Goal: Task Accomplishment & Management: Manage account settings

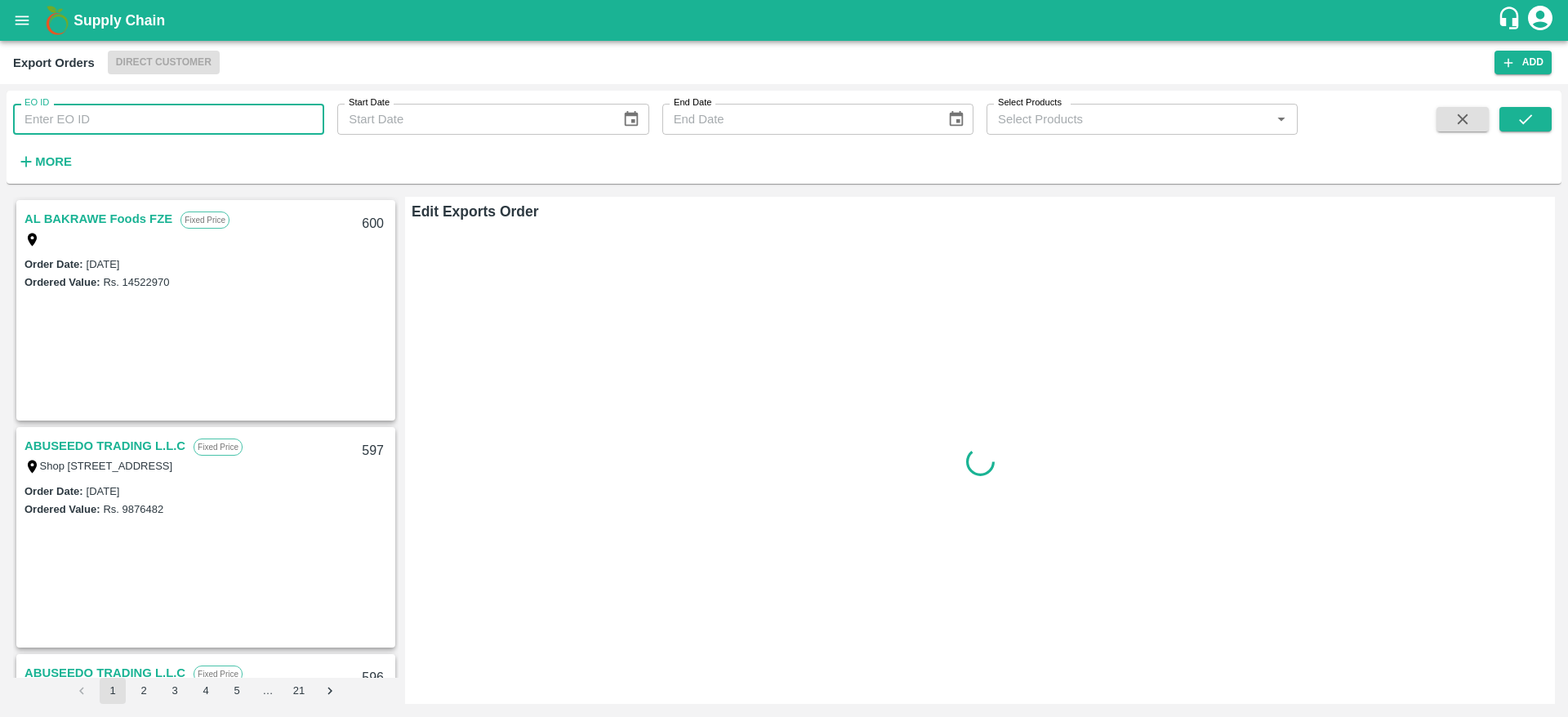
click at [239, 119] on input "EO ID" at bounding box center [169, 119] width 311 height 31
type input "557"
click at [1523, 114] on icon "submit" at bounding box center [1525, 119] width 18 height 18
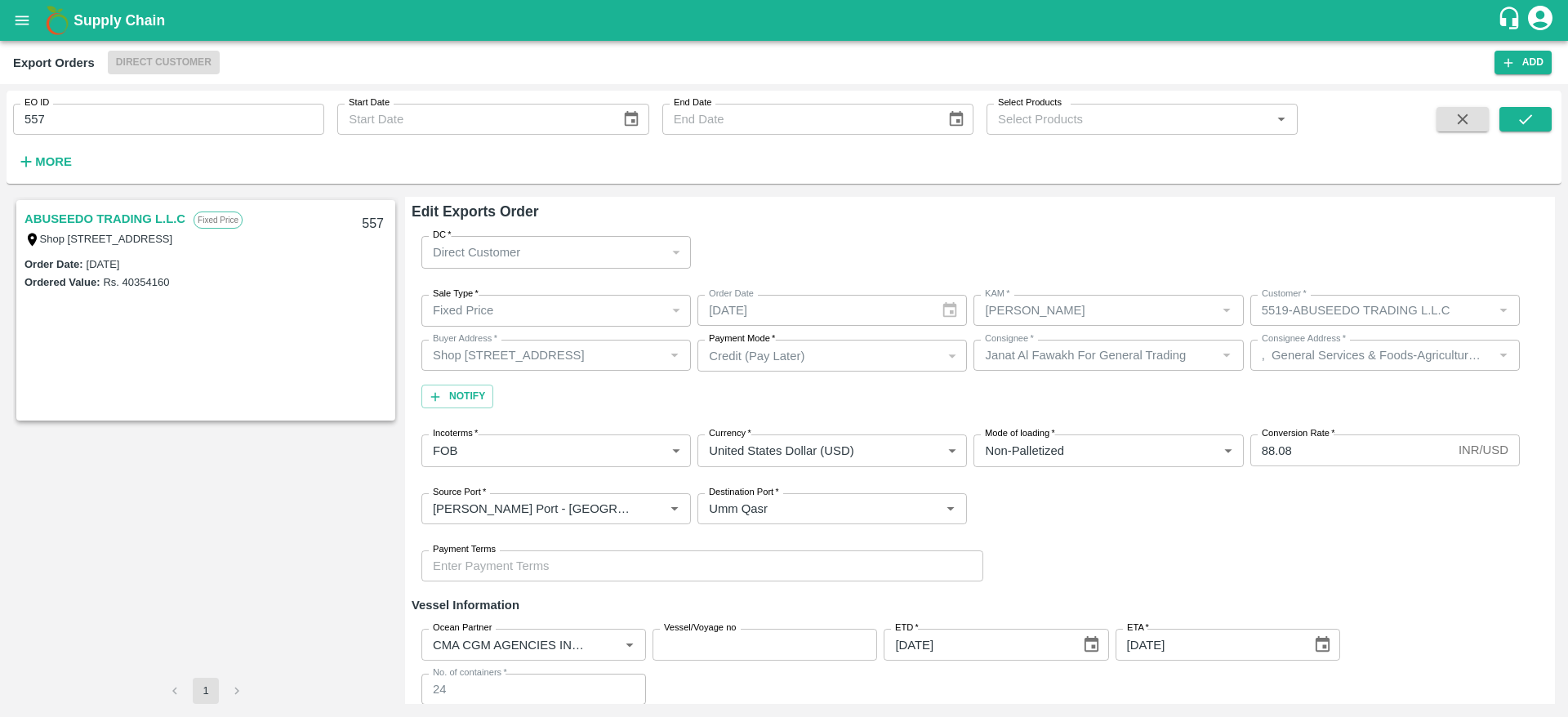
click at [134, 216] on link "ABUSEEDO TRADING L.L.C" at bounding box center [105, 219] width 161 height 22
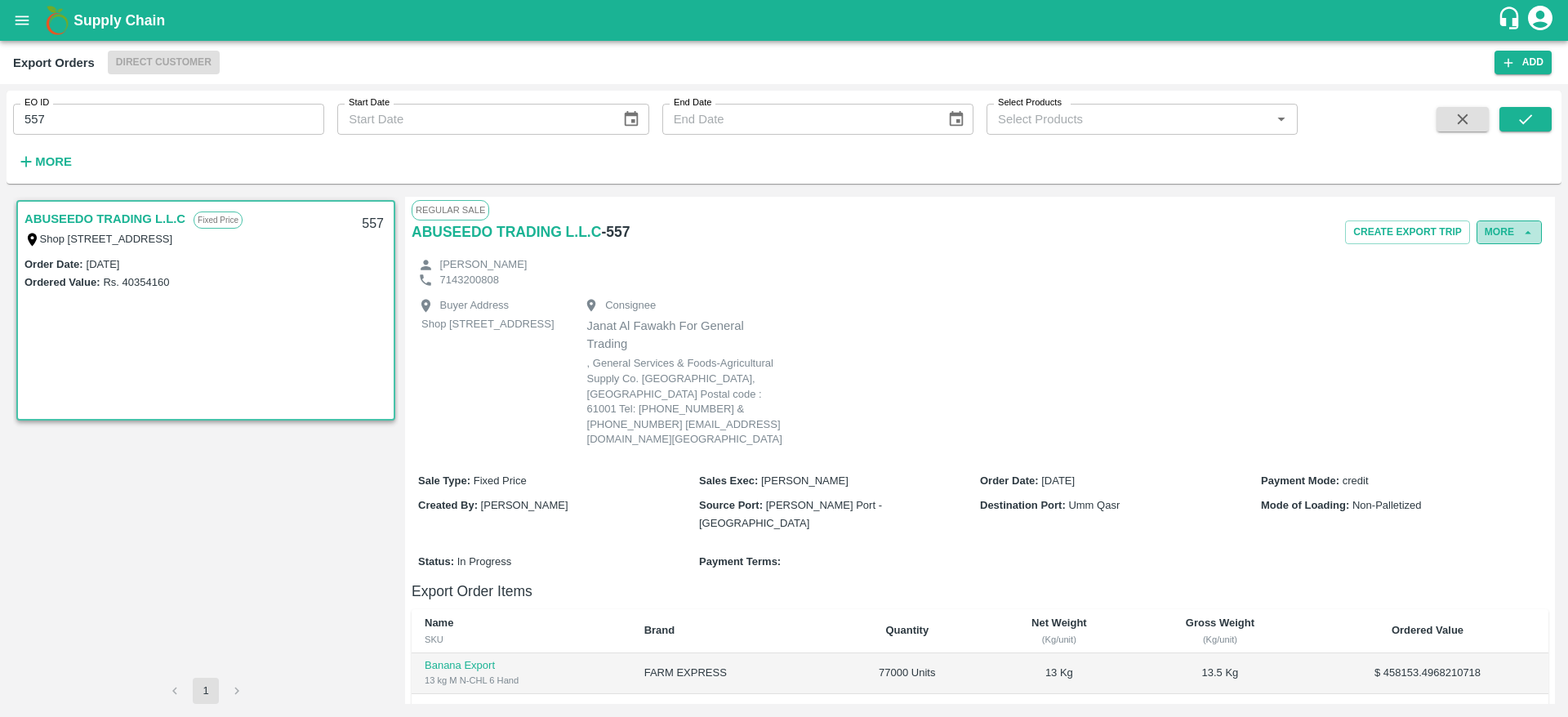
click at [1526, 224] on button "More" at bounding box center [1508, 232] width 65 height 24
click at [1499, 303] on span "Edit" at bounding box center [1509, 308] width 32 height 18
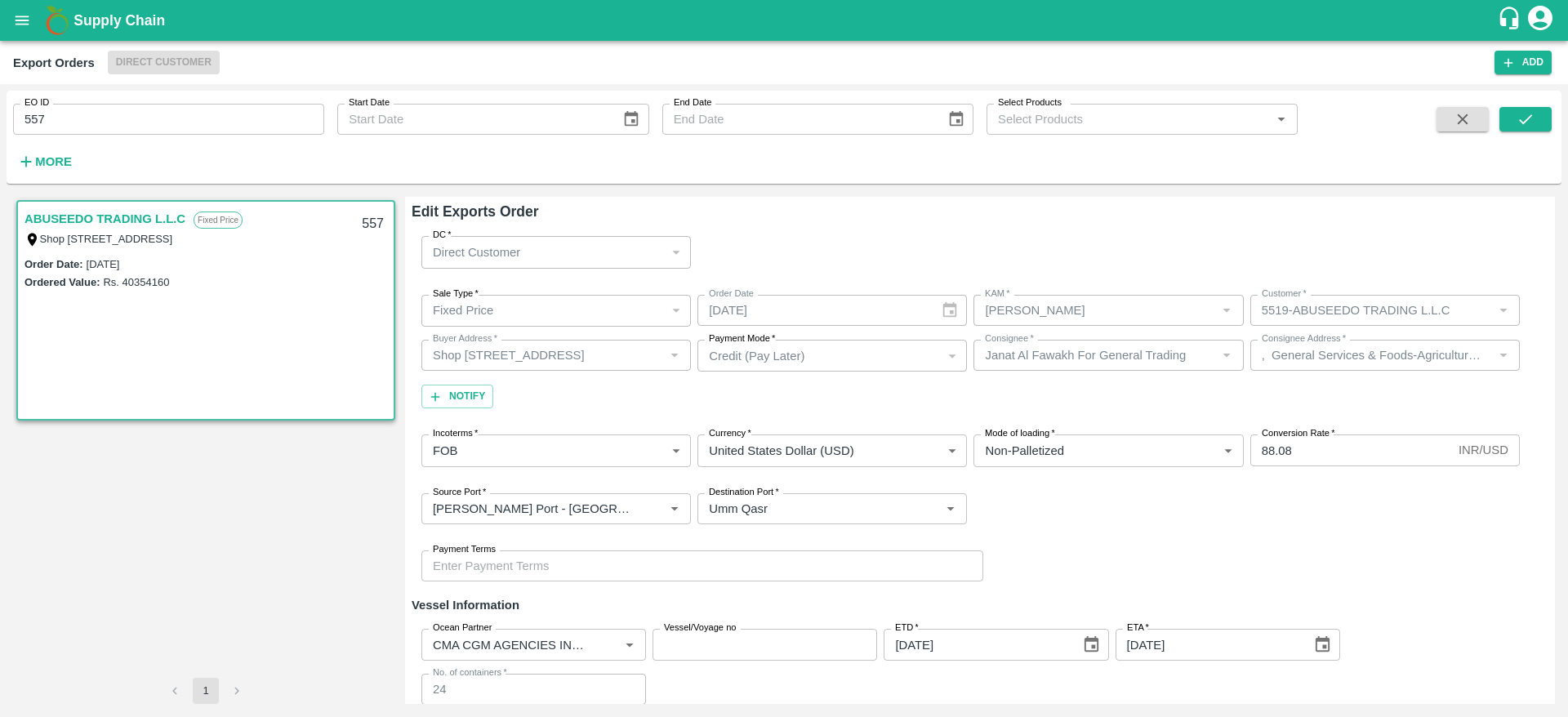
scroll to position [399, 0]
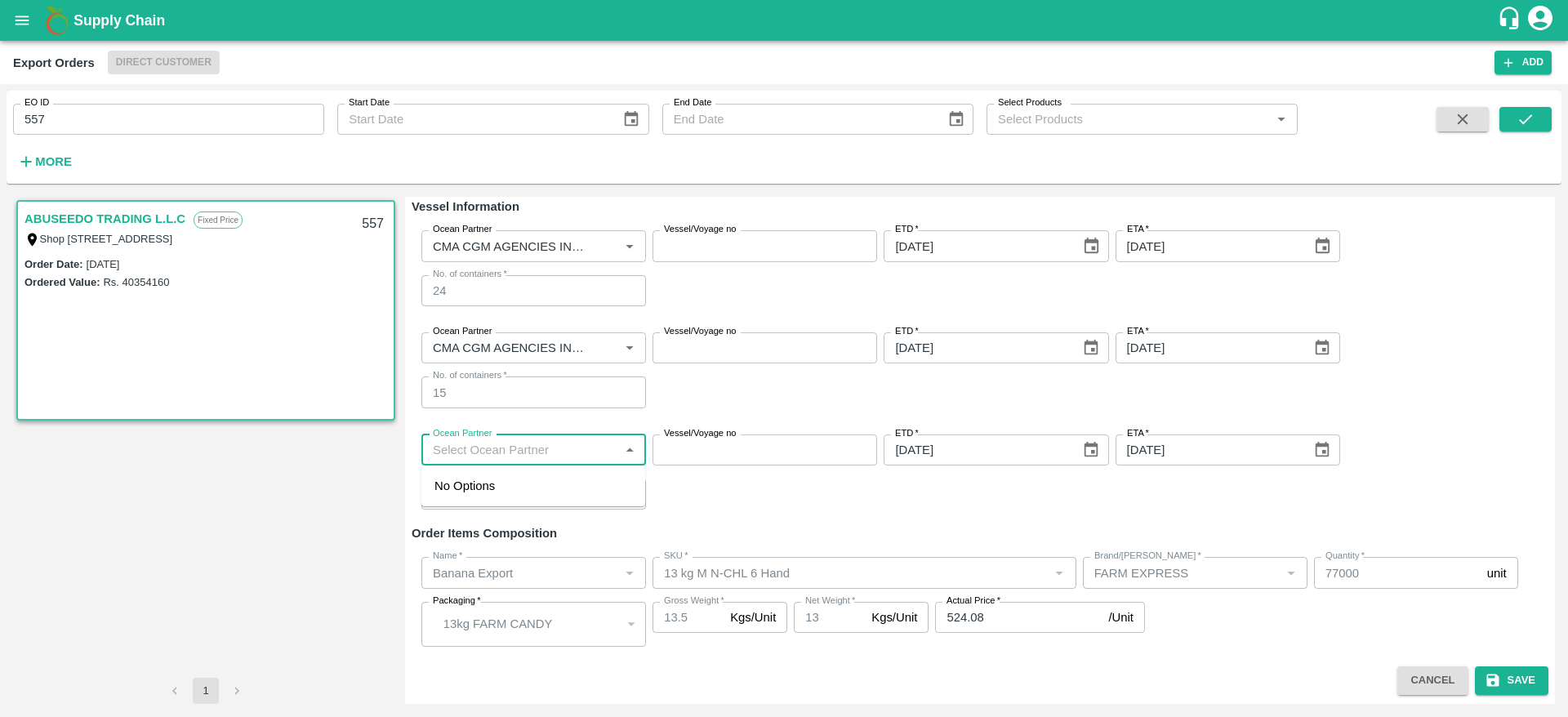
click at [509, 456] on input "Ocean Partner" at bounding box center [520, 450] width 188 height 22
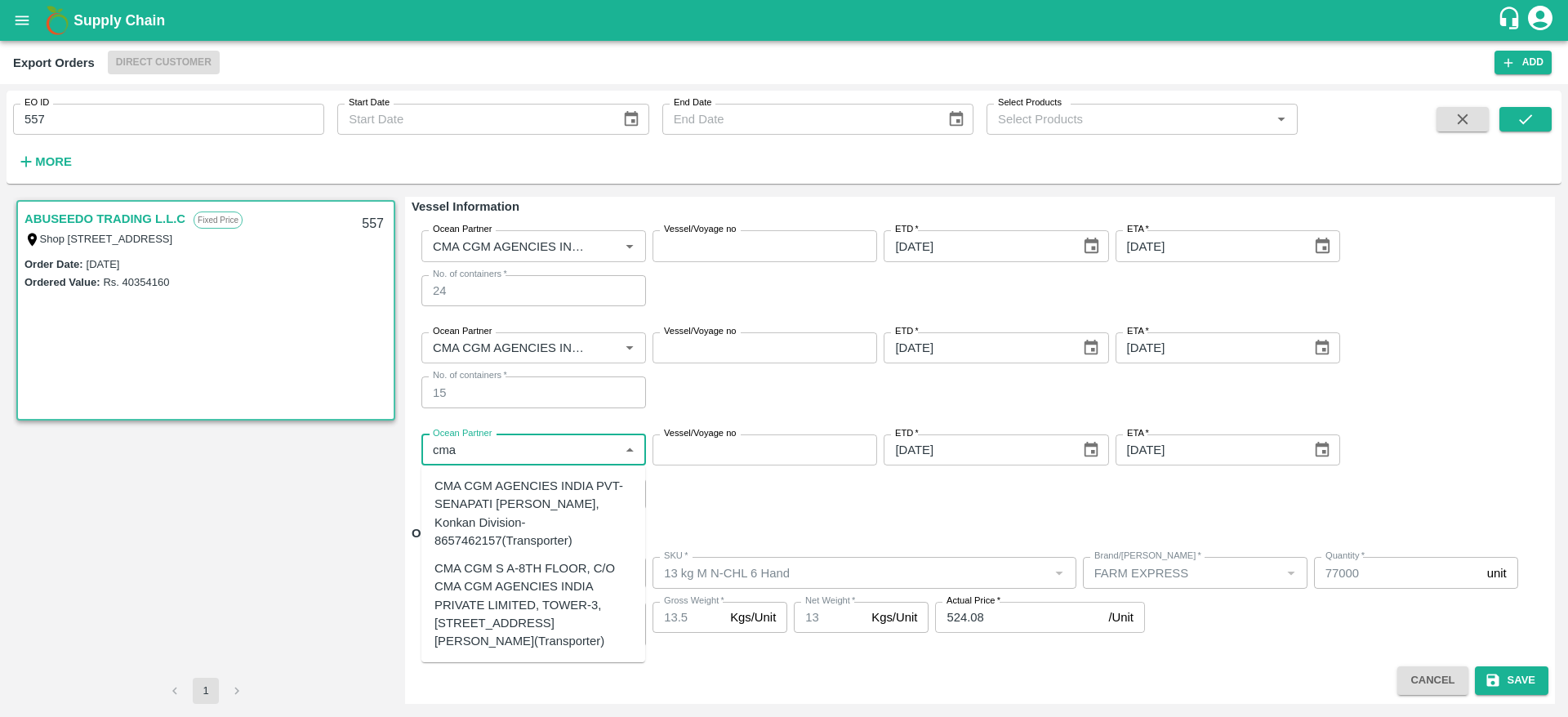
type input "cma c"
click at [550, 512] on div "CMA CGM AGENCIES INDIA PVT-SENAPATI BAPAT MARG, Konkan Division-8657462157(Tran…" at bounding box center [533, 514] width 198 height 73
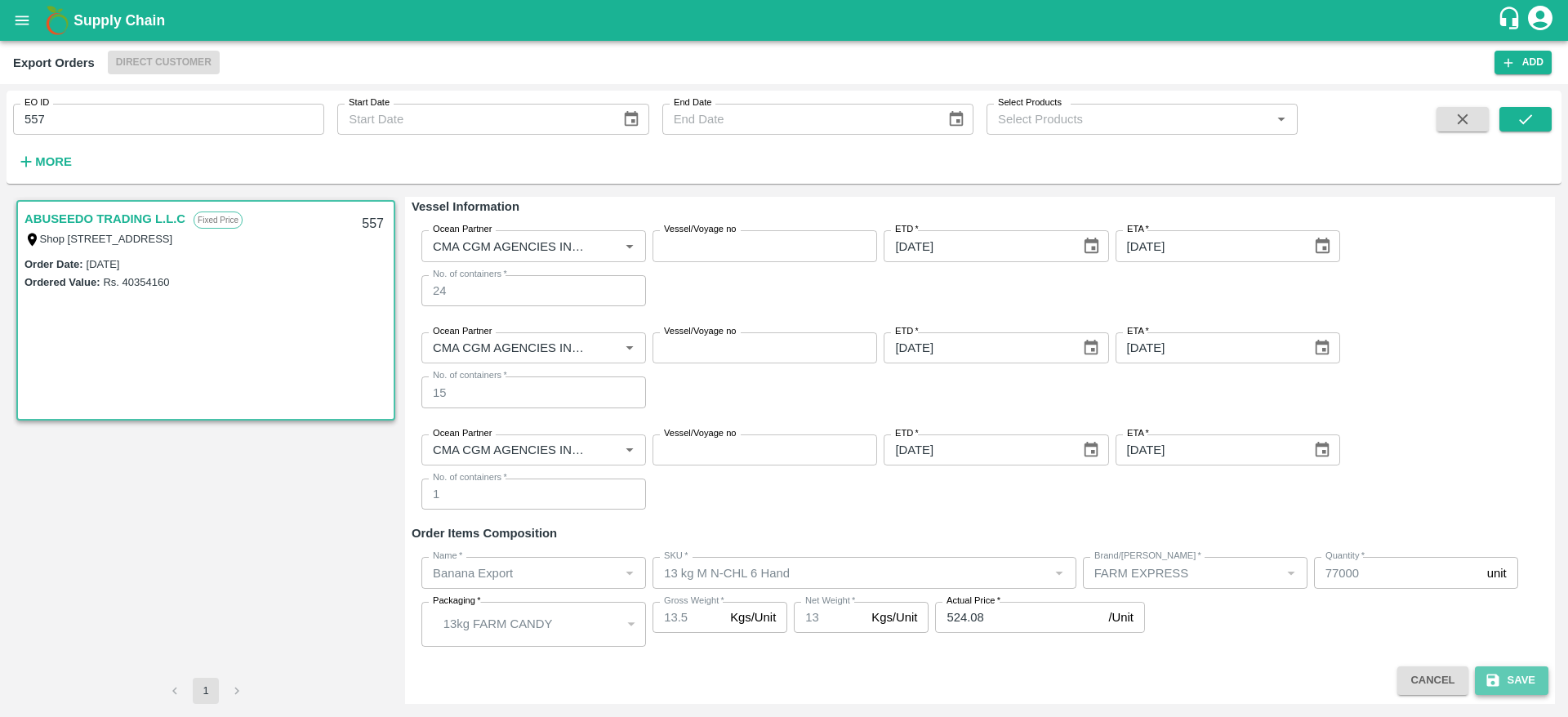
click at [1518, 693] on button "Save" at bounding box center [1511, 681] width 74 height 29
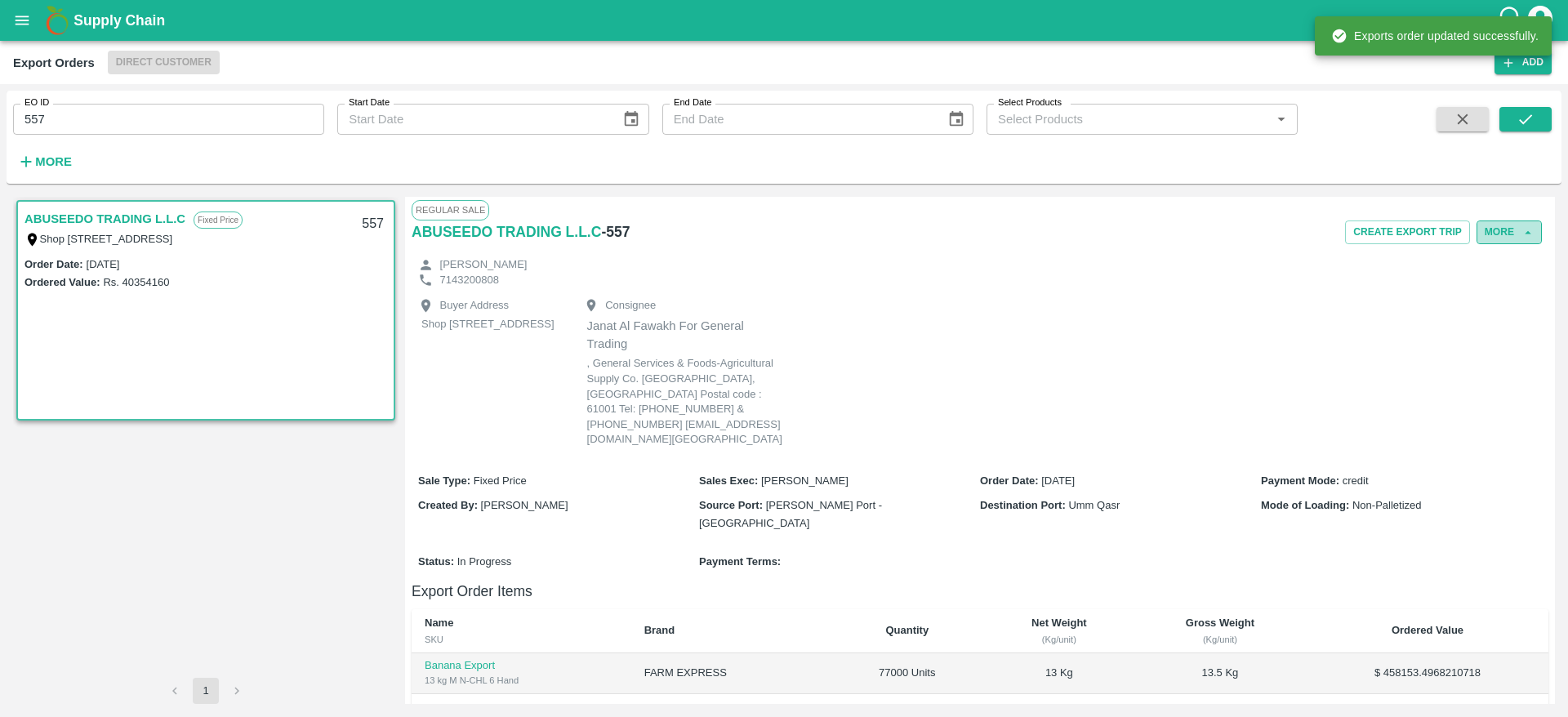
click at [1505, 232] on button "More" at bounding box center [1508, 232] width 65 height 24
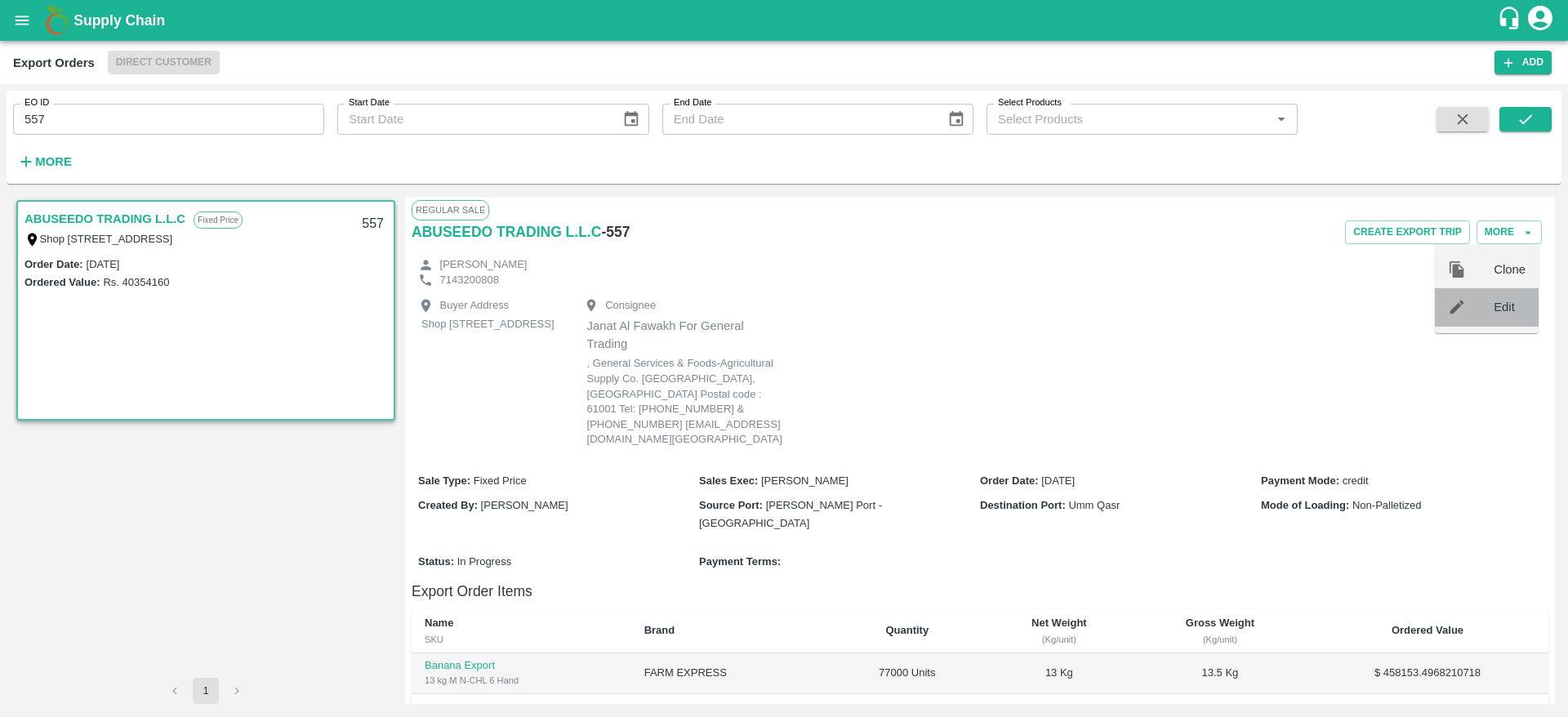
click at [1499, 304] on span "Edit" at bounding box center [1509, 308] width 32 height 18
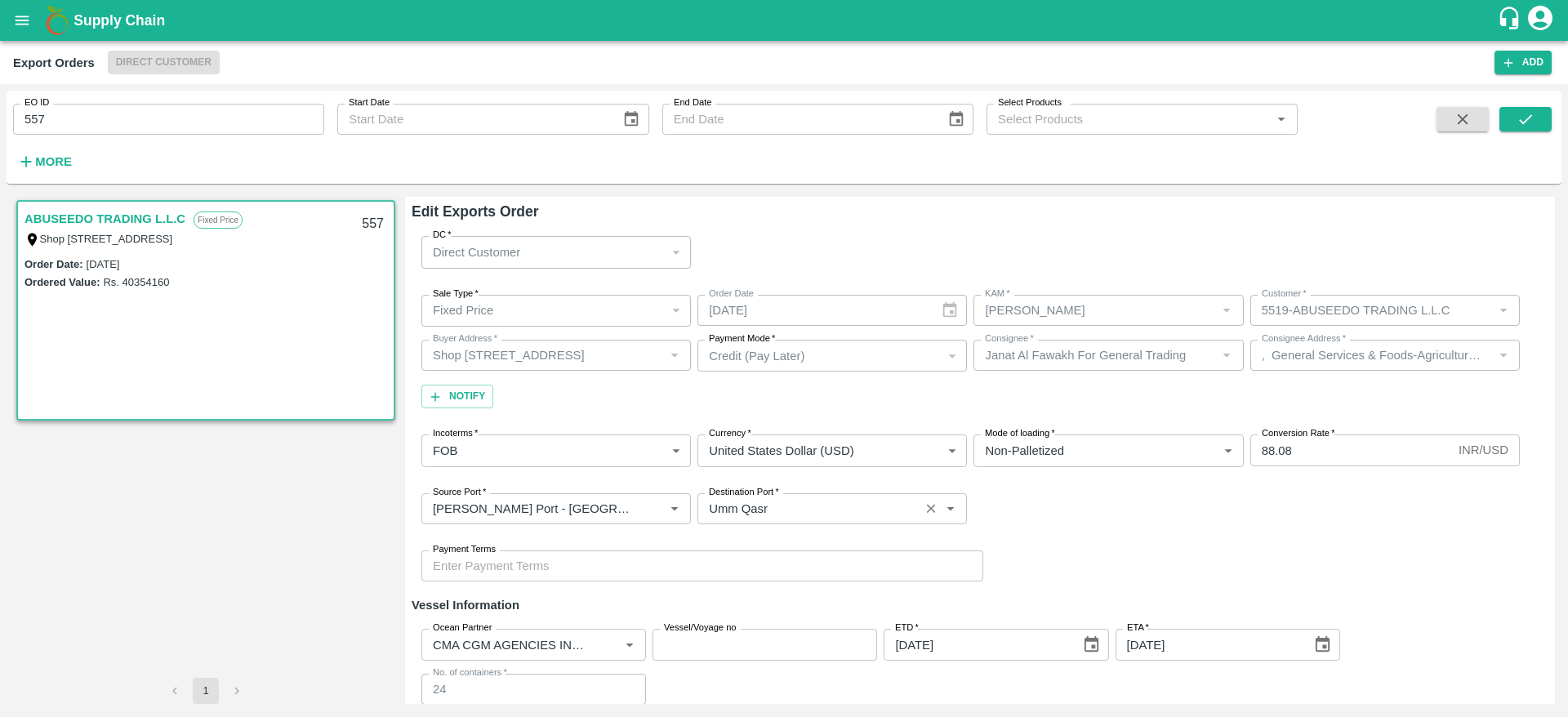
scroll to position [399, 0]
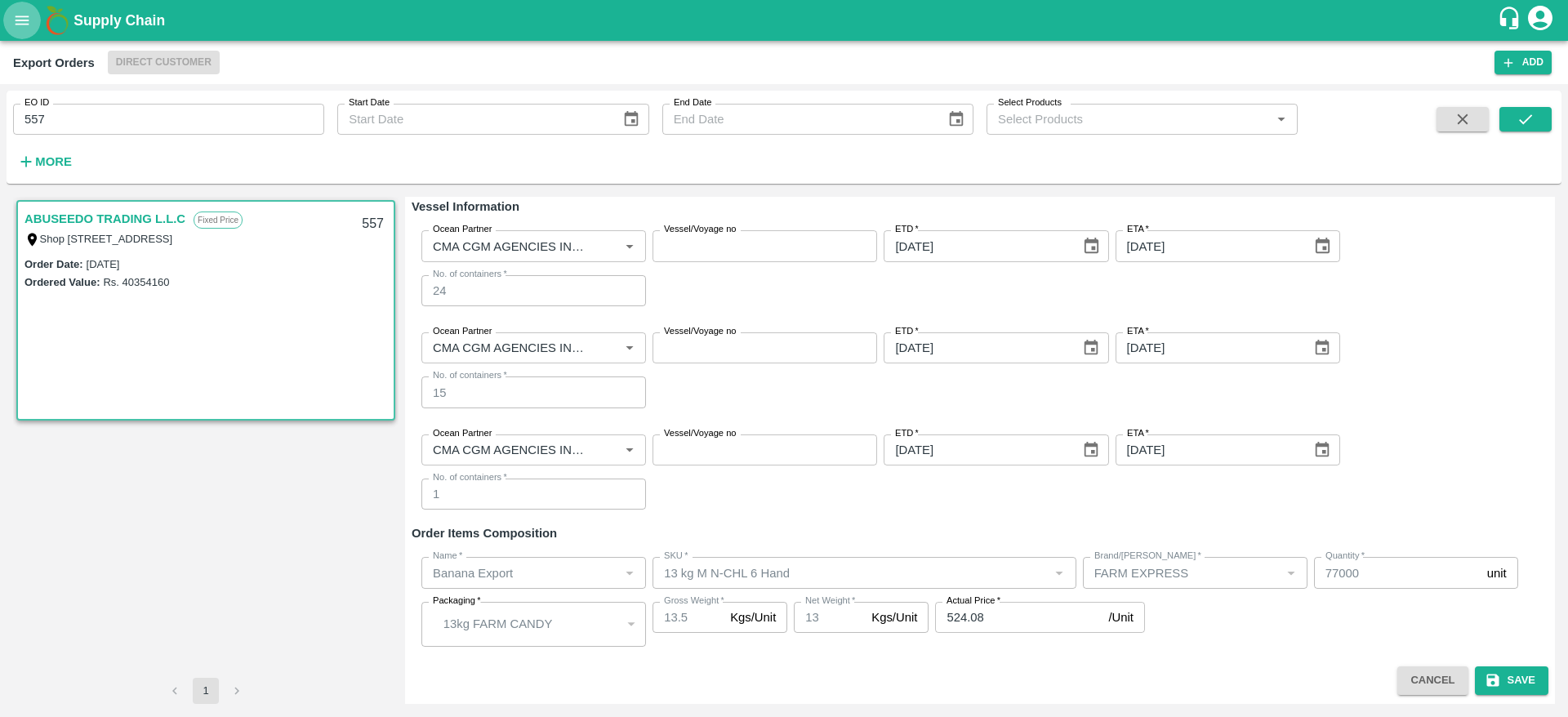
click at [18, 24] on icon "open drawer" at bounding box center [22, 20] width 14 height 9
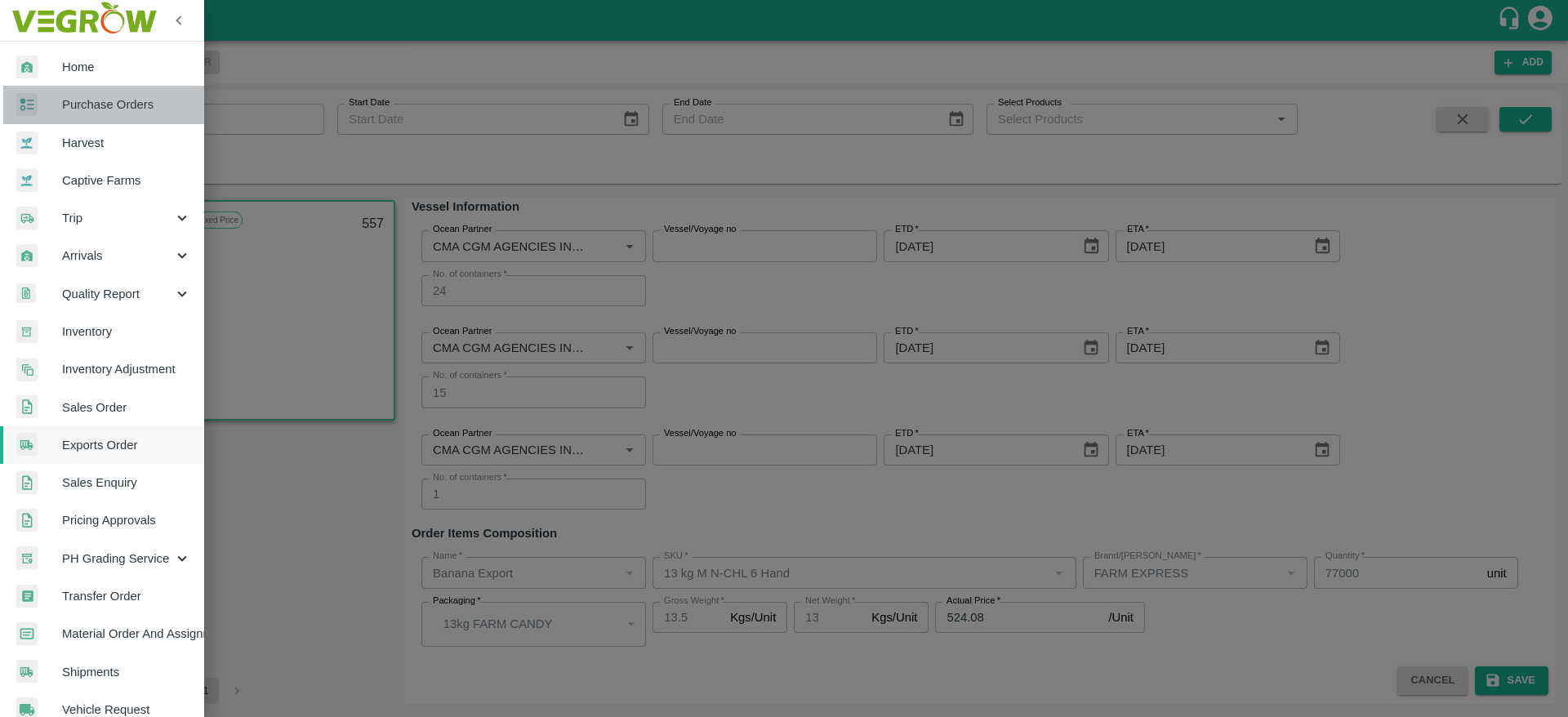
click at [144, 122] on link "Purchase Orders" at bounding box center [102, 104] width 204 height 37
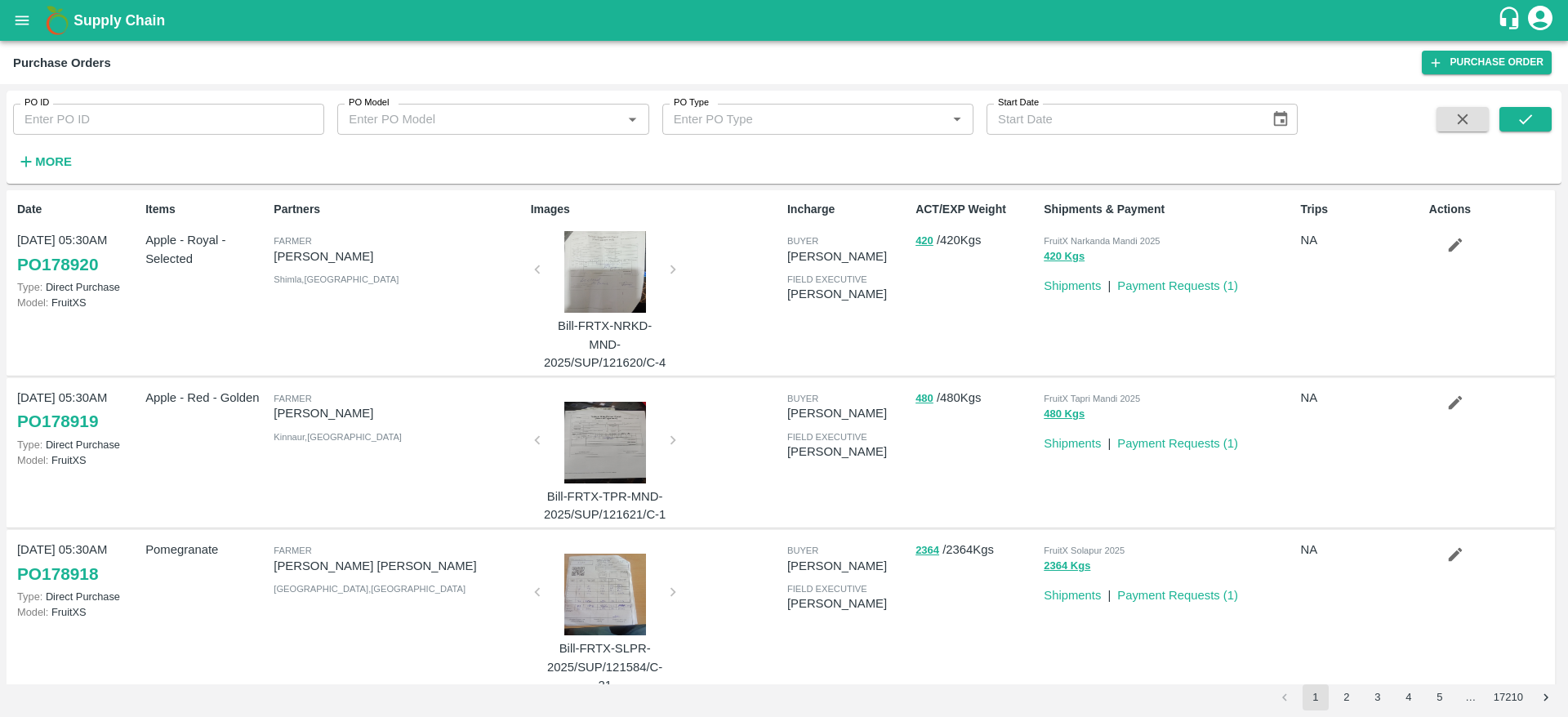
click at [101, 124] on input "PO ID" at bounding box center [169, 119] width 311 height 31
paste input "178701"
type input "178701"
click at [1504, 115] on button "submit" at bounding box center [1525, 119] width 52 height 25
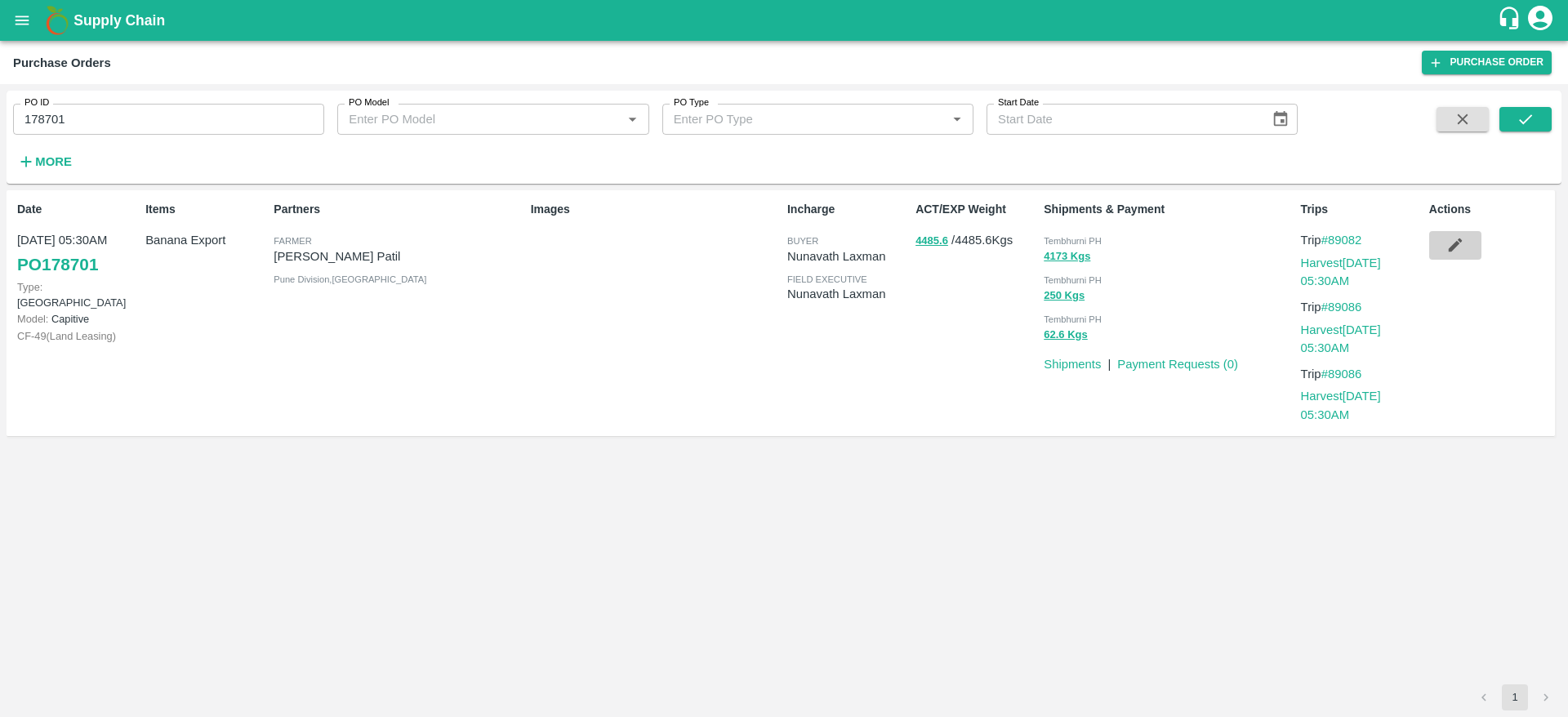
click at [1453, 240] on icon "button" at bounding box center [1455, 245] width 18 height 18
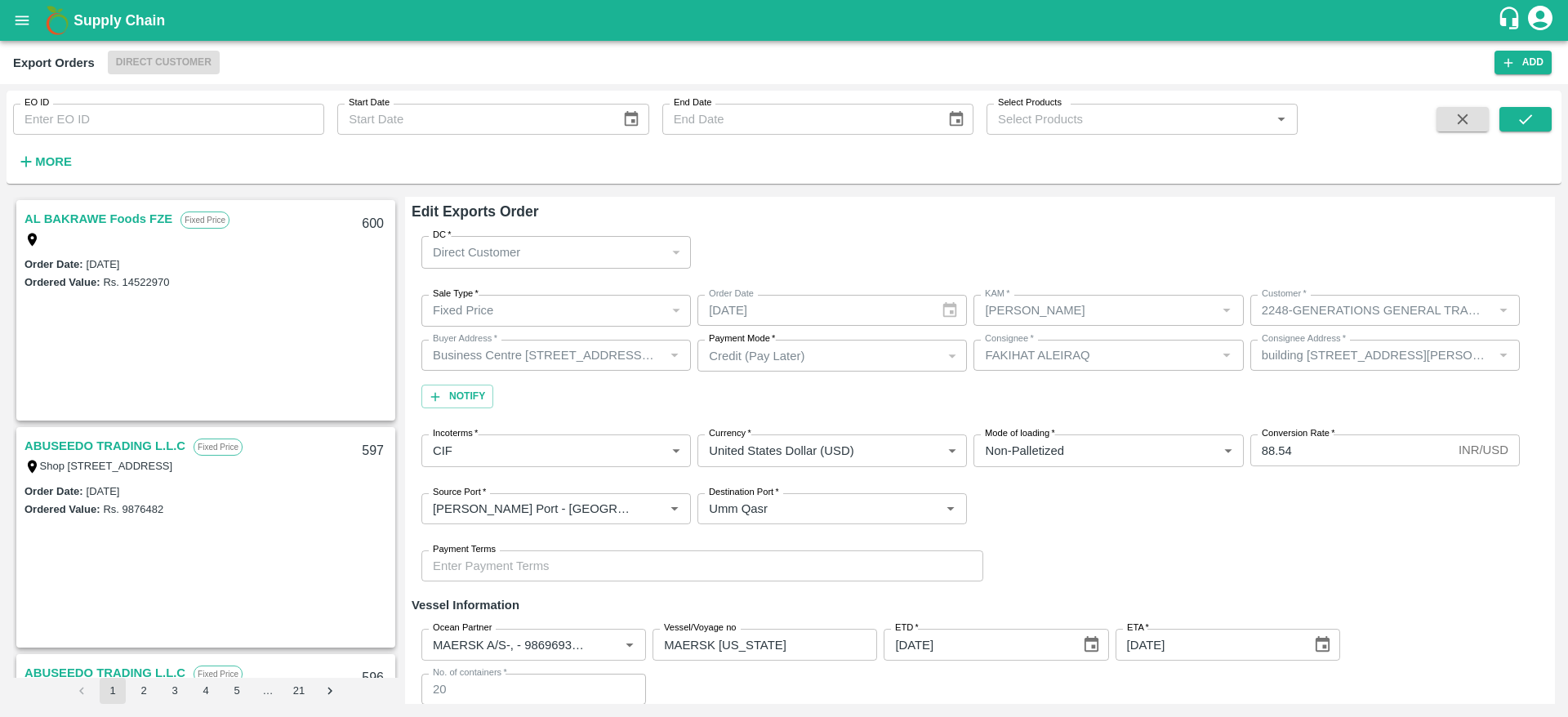
scroll to position [987, 0]
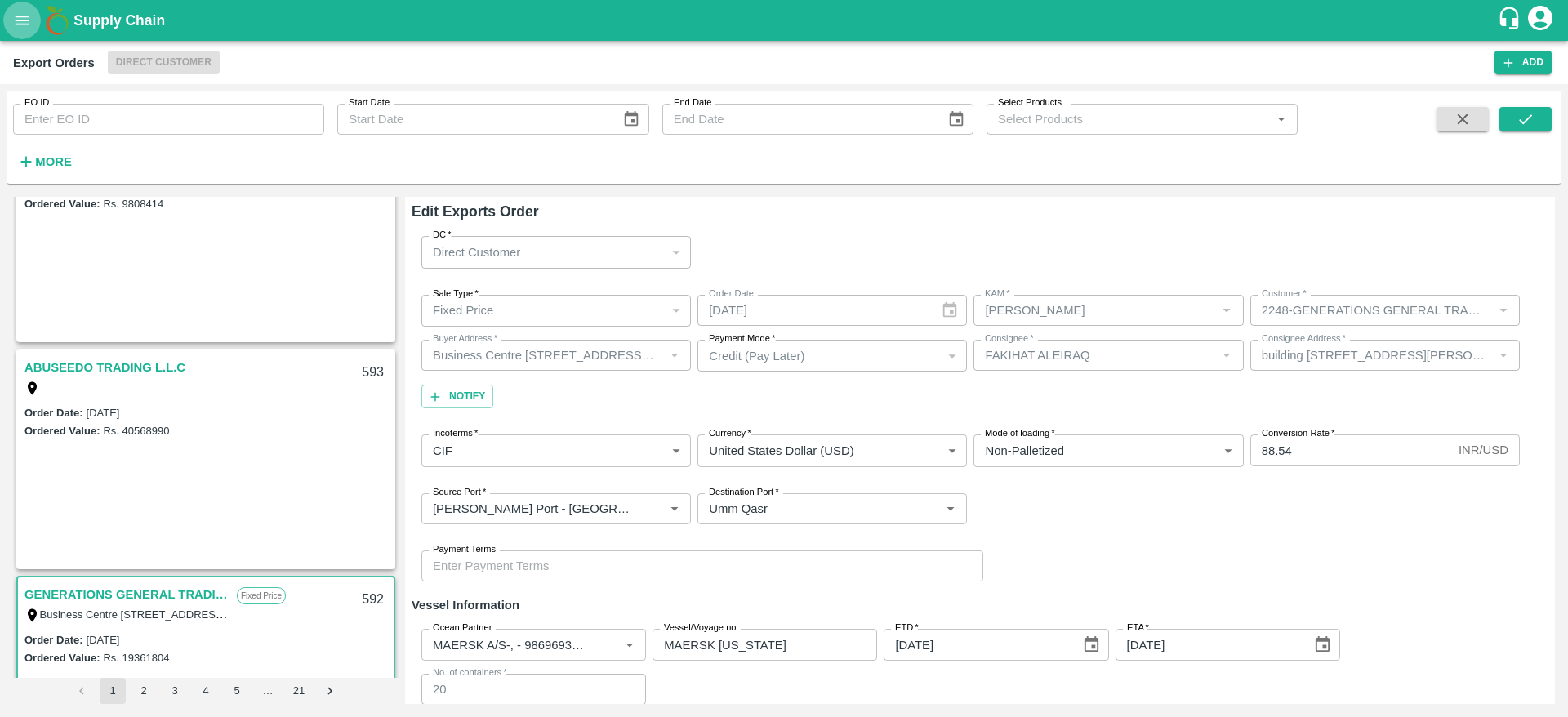
click at [7, 26] on button "open drawer" at bounding box center [21, 20] width 37 height 37
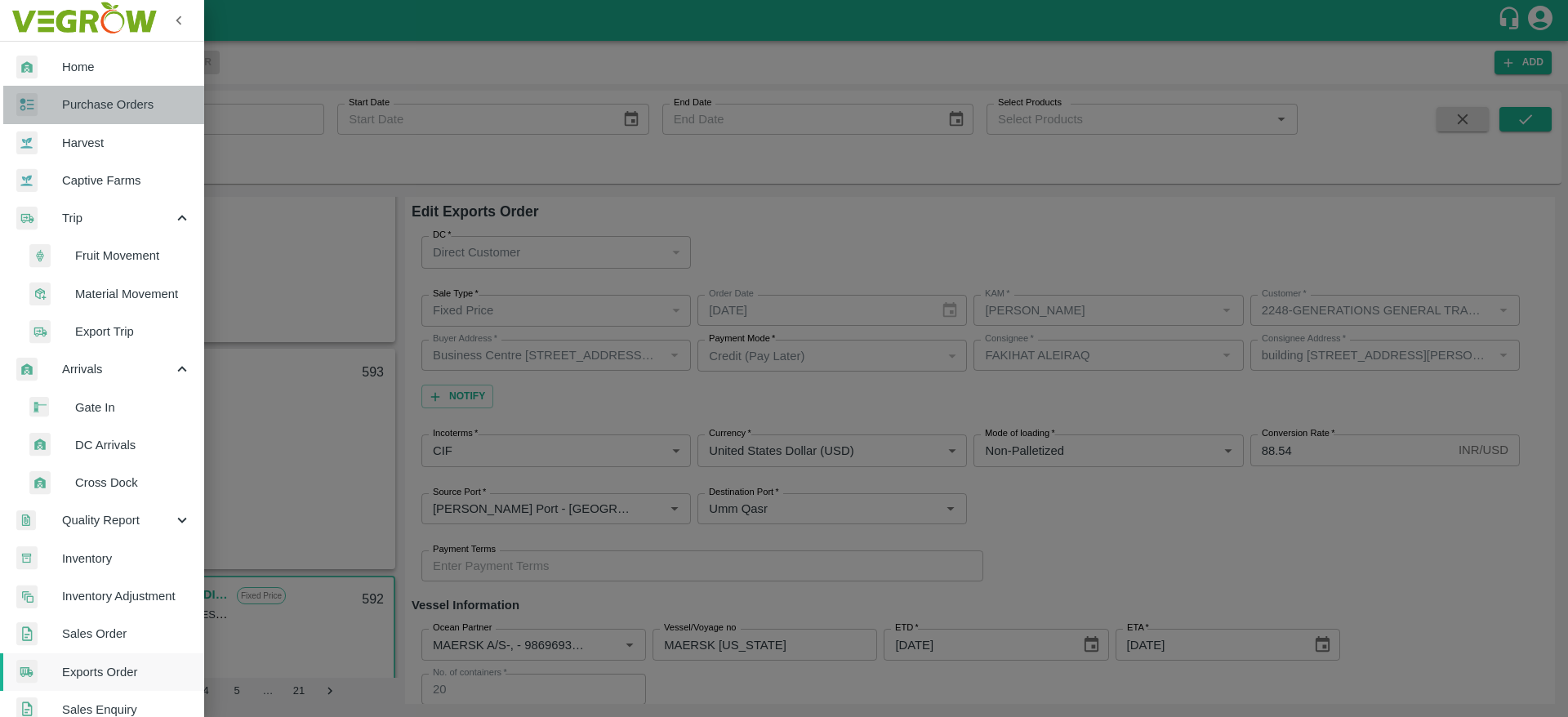
click at [122, 100] on span "Purchase Orders" at bounding box center [126, 105] width 129 height 18
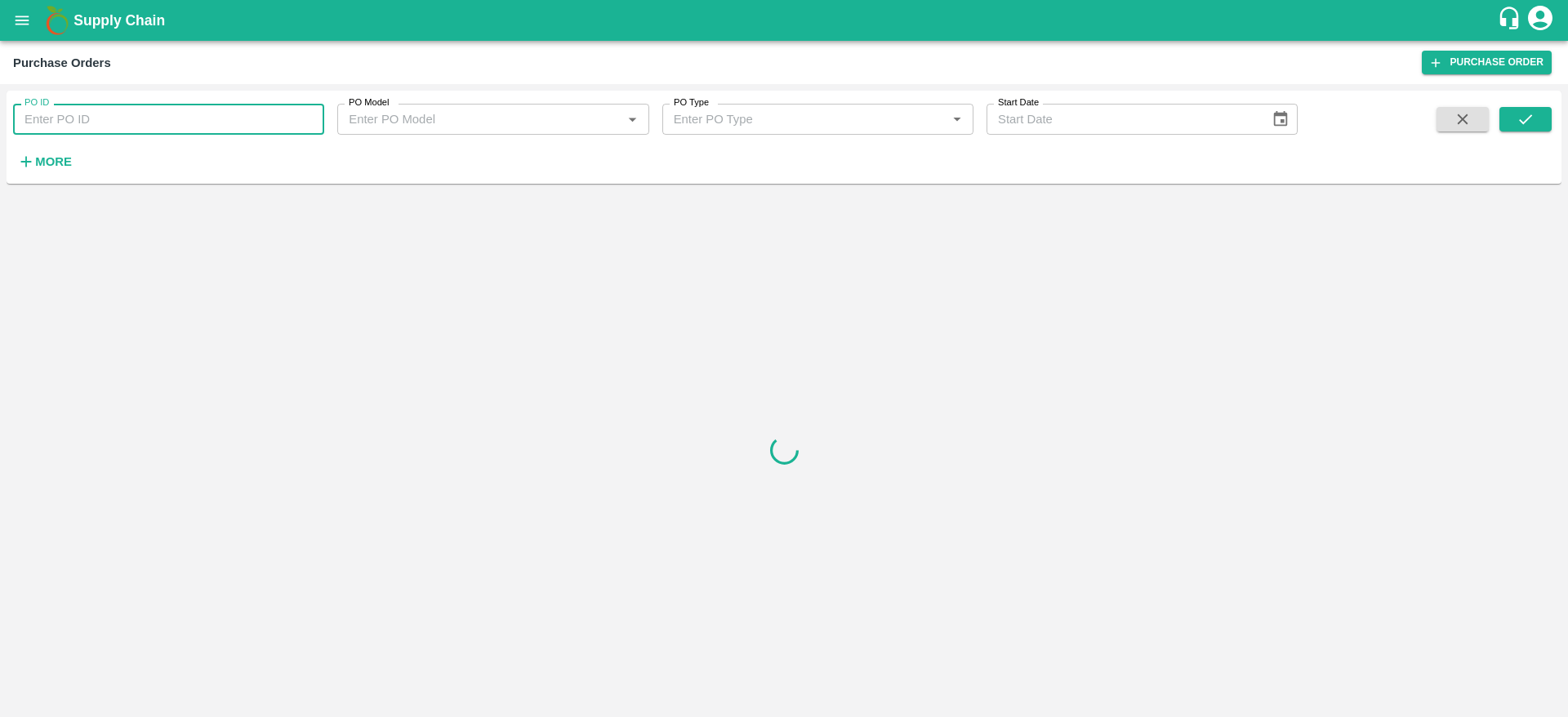
click at [166, 112] on input "PO ID" at bounding box center [169, 119] width 311 height 31
paste input "178695"
click at [1511, 124] on button "submit" at bounding box center [1525, 119] width 52 height 25
click at [150, 132] on input "178695" at bounding box center [169, 119] width 311 height 31
type input "178695"
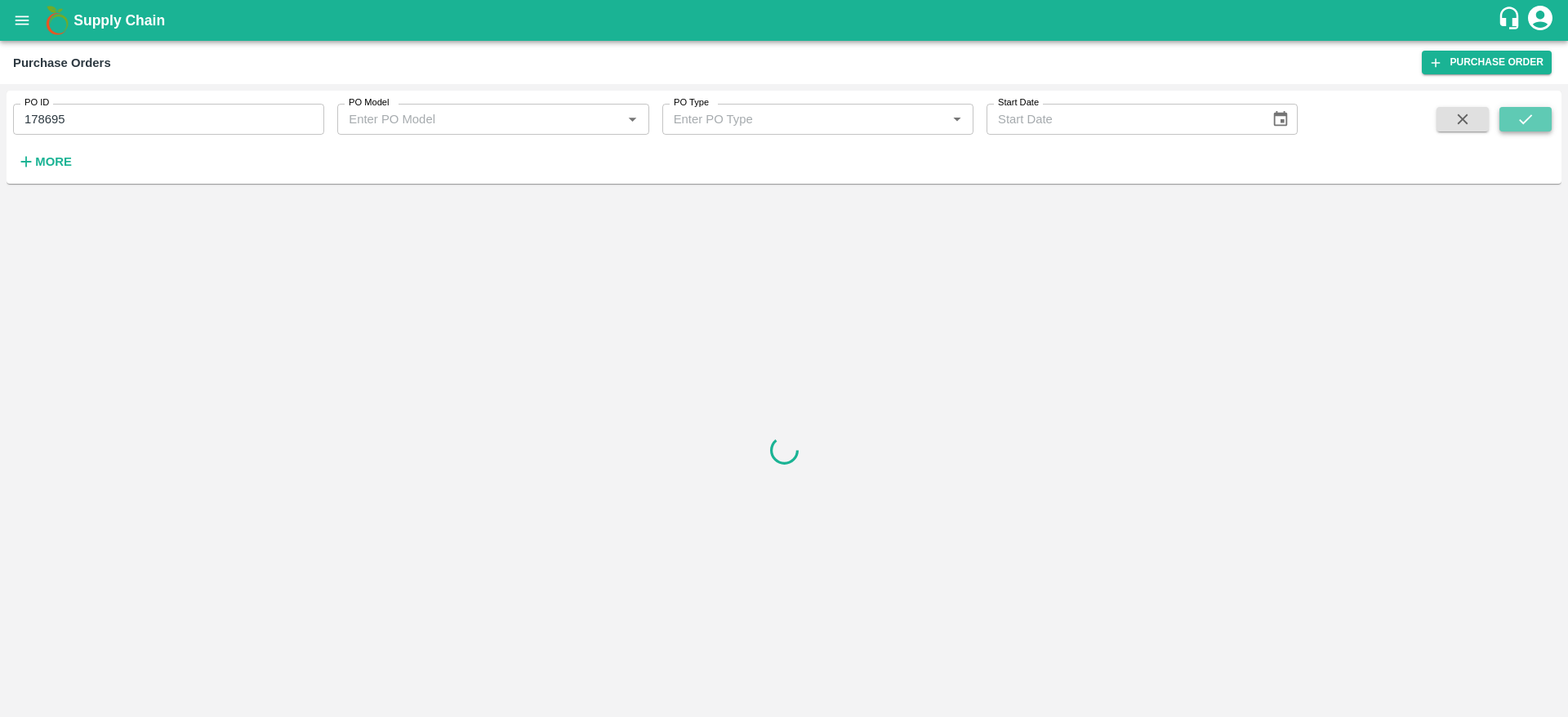
click at [1524, 117] on icon "submit" at bounding box center [1525, 119] width 18 height 18
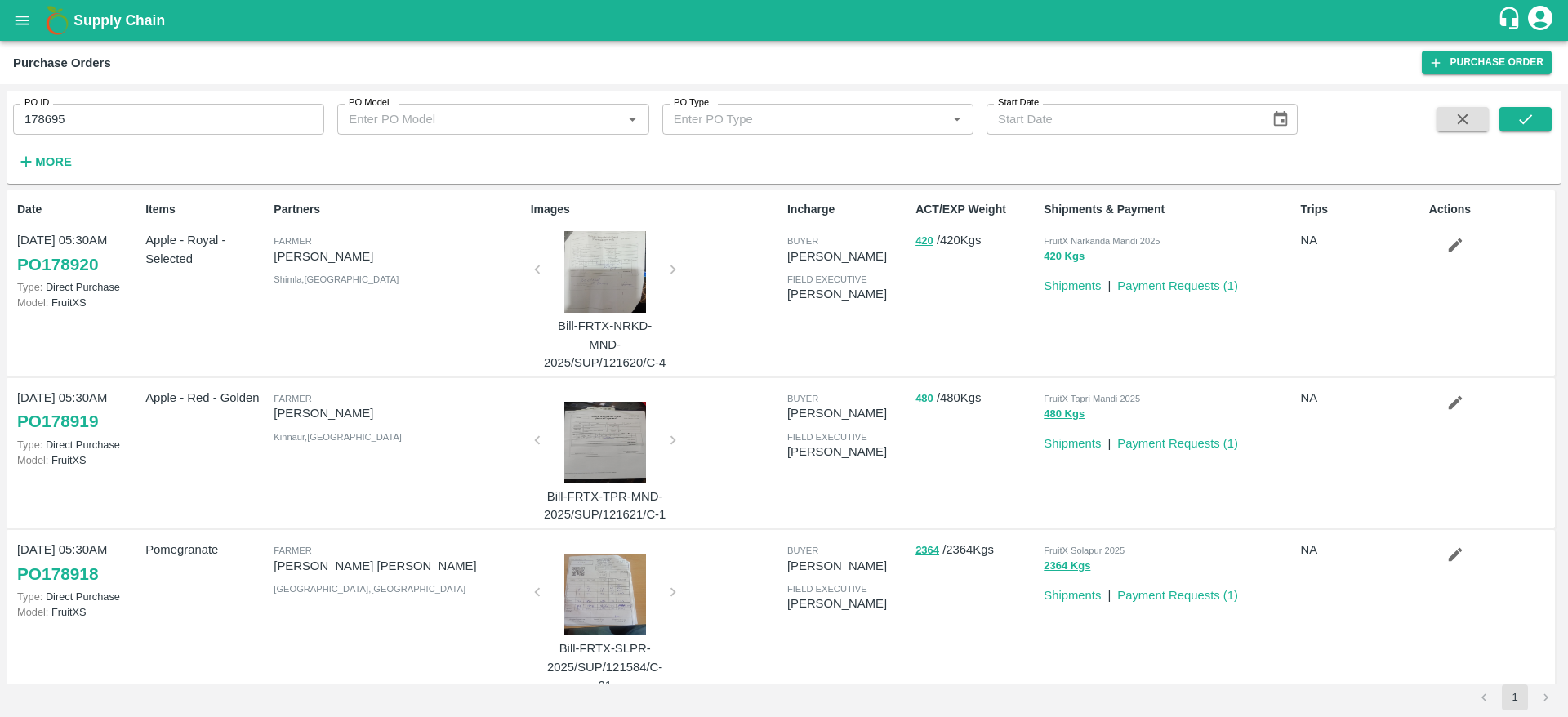
click at [1511, 104] on div "PO ID 178695 PO ID PO Model PO Model   * PO Type PO Type   * Start Date Start D…" at bounding box center [784, 137] width 1555 height 80
click at [1514, 112] on div "PO ID 178695 PO ID PO Model PO Model   * PO Type PO Type   * Start Date Start D…" at bounding box center [784, 137] width 1555 height 80
click at [1514, 112] on button "submit" at bounding box center [1525, 119] width 52 height 25
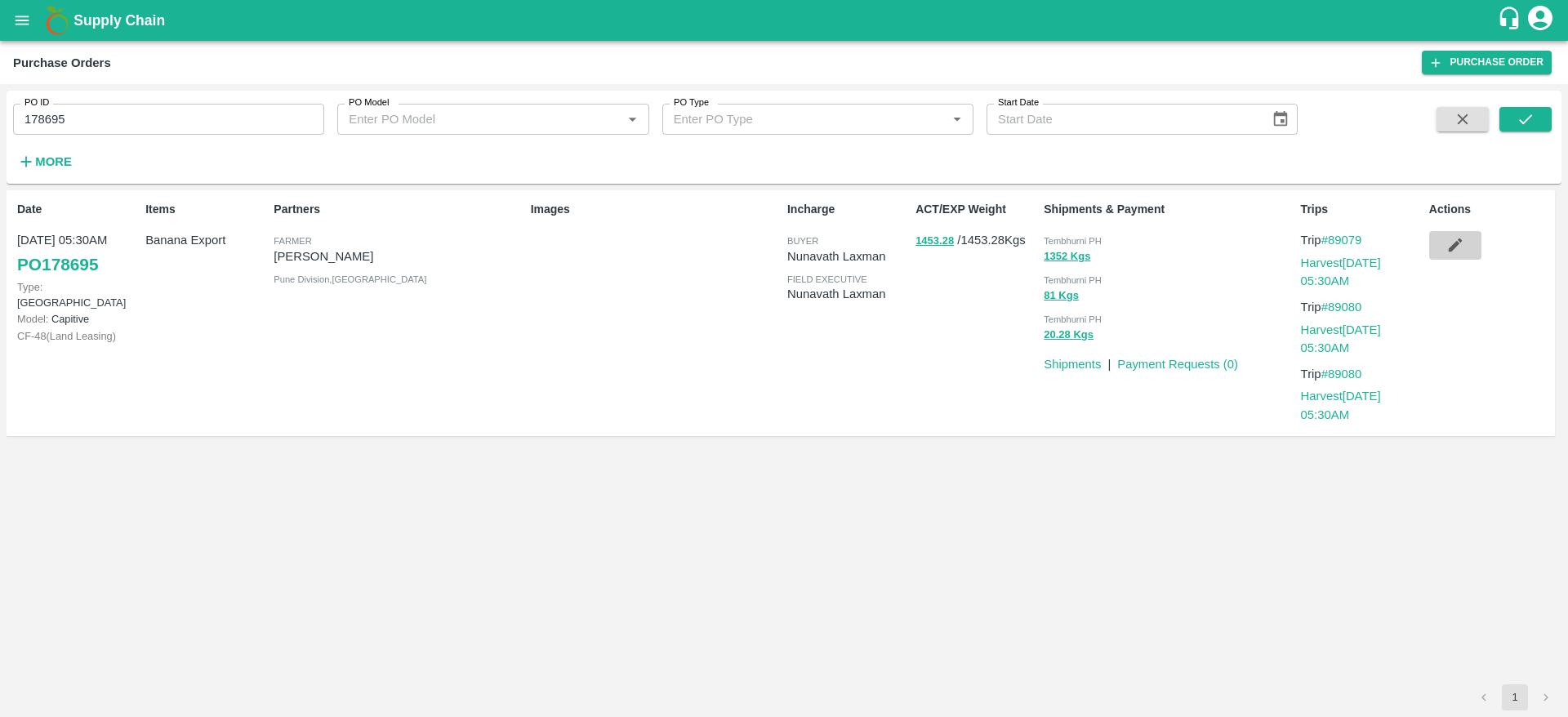
click at [1462, 237] on icon "button" at bounding box center [1455, 245] width 18 height 18
